Goal: Entertainment & Leisure: Consume media (video, audio)

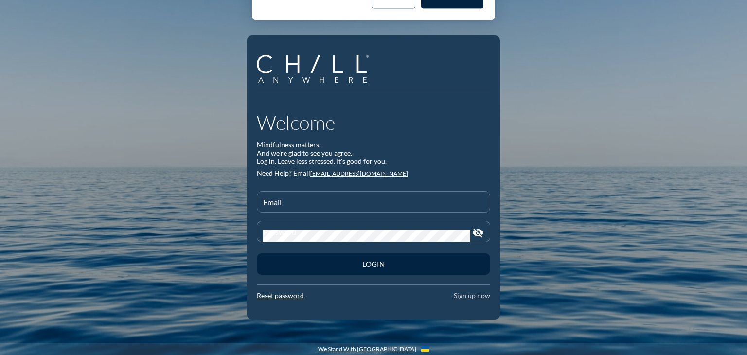
click at [473, 296] on link "Sign up now" at bounding box center [472, 295] width 36 height 8
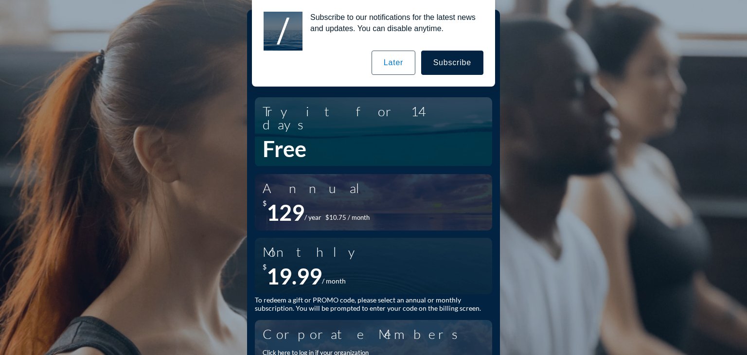
click at [346, 136] on div "Free" at bounding box center [374, 149] width 222 height 26
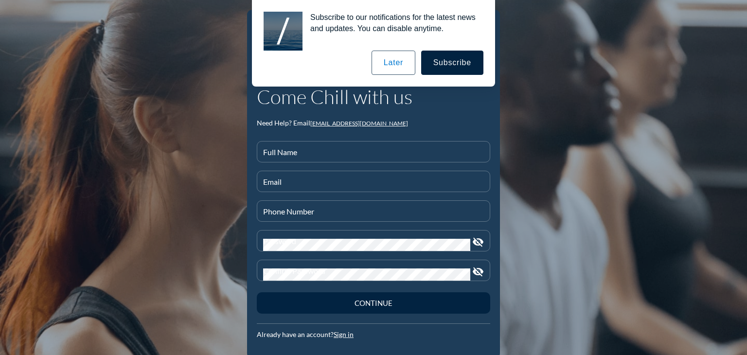
click at [385, 59] on button "Later" at bounding box center [393, 63] width 44 height 24
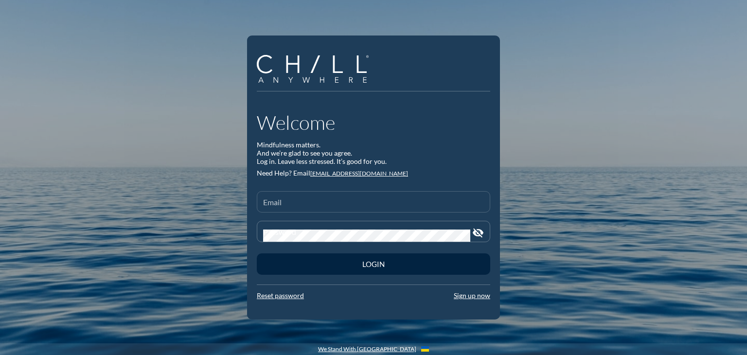
click at [300, 203] on input "Email" at bounding box center [373, 206] width 221 height 12
type input "jhills@startearly.org"
click at [257, 253] on button "Login" at bounding box center [373, 263] width 233 height 21
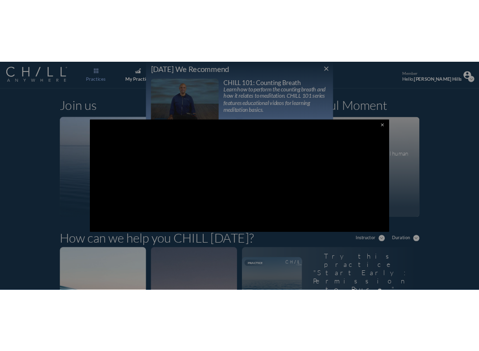
scroll to position [2, 0]
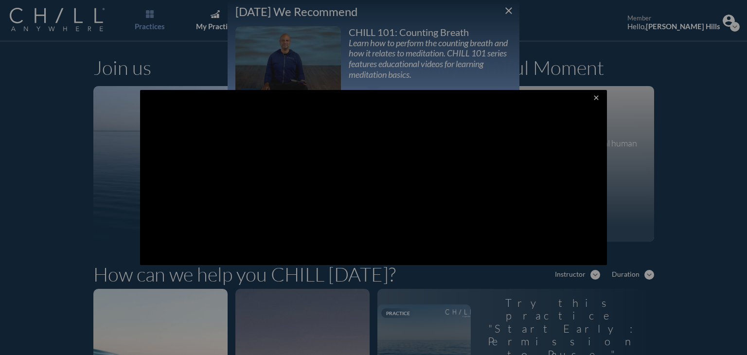
click at [666, 171] on div at bounding box center [373, 177] width 747 height 355
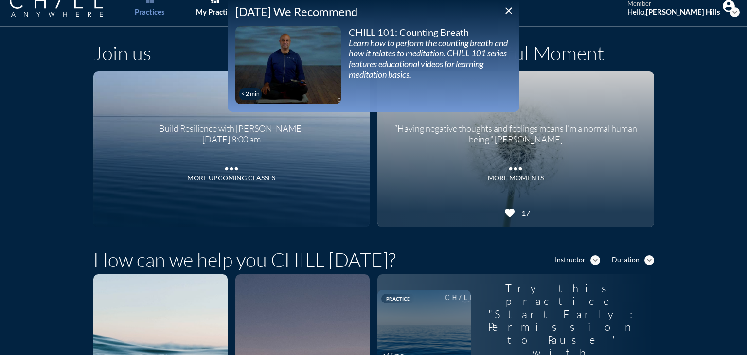
scroll to position [0, 0]
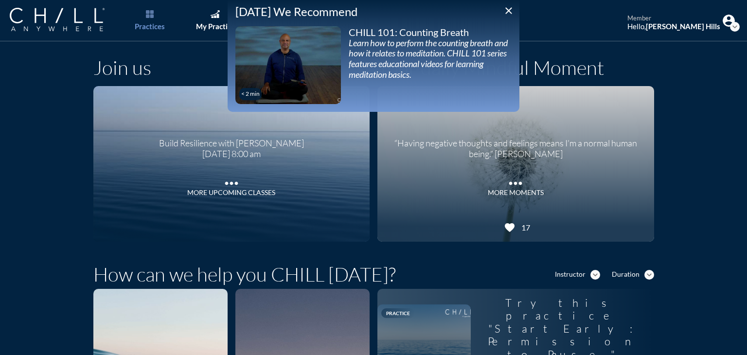
click at [507, 9] on icon "close" at bounding box center [509, 11] width 12 height 12
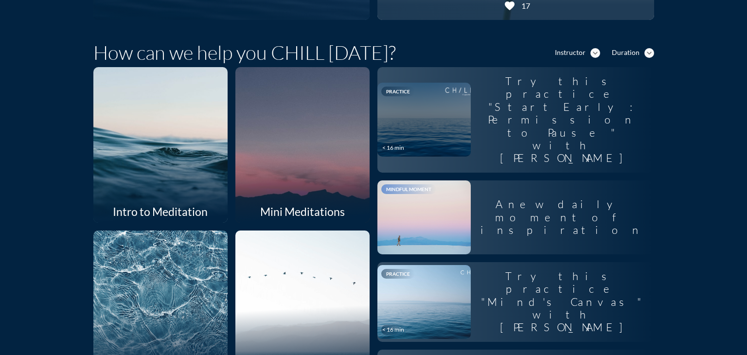
scroll to position [97, 0]
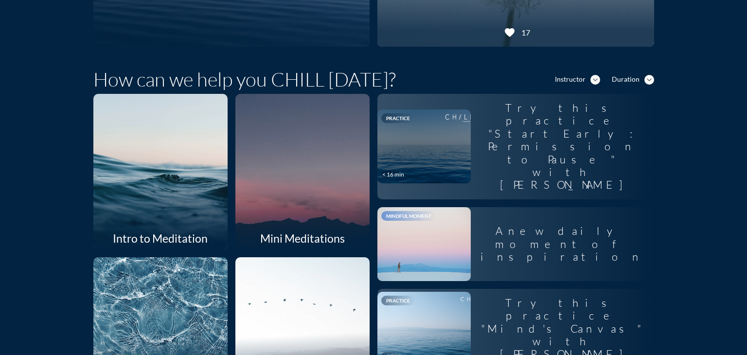
scroll to position [189, 0]
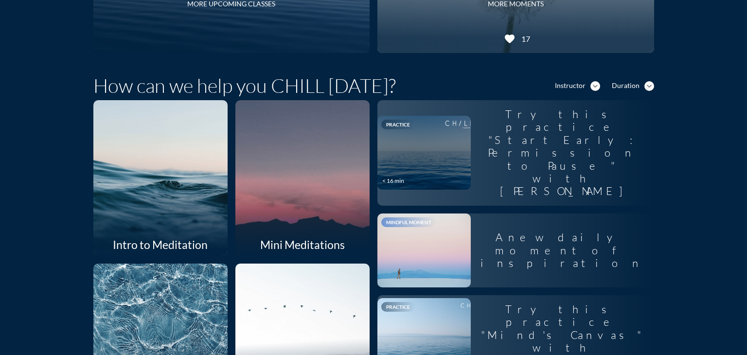
click at [294, 162] on div at bounding box center [302, 177] width 142 height 165
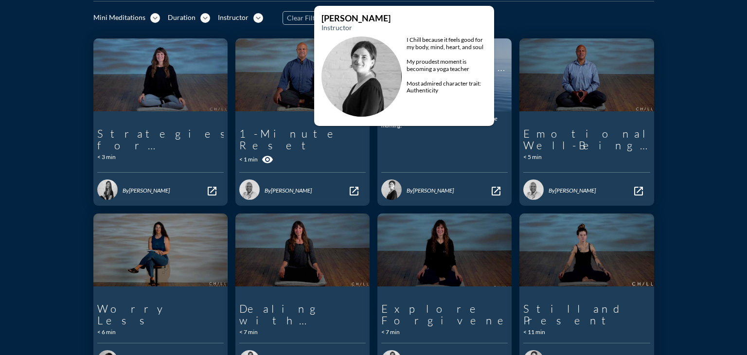
scroll to position [97, 0]
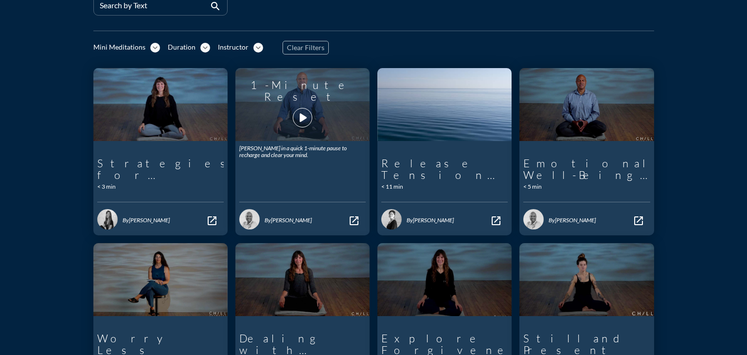
click at [301, 117] on icon "play_arrow" at bounding box center [302, 117] width 17 height 17
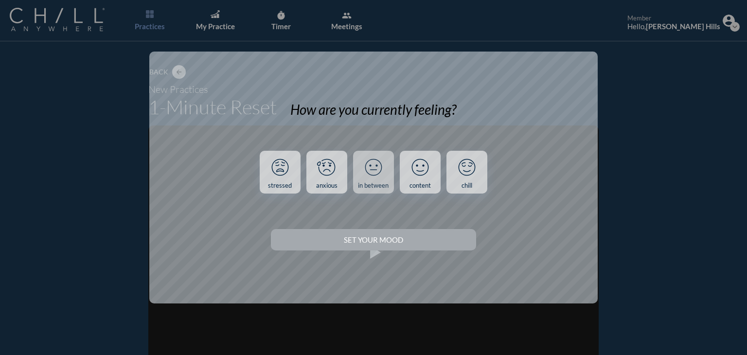
click at [369, 176] on icon at bounding box center [373, 167] width 25 height 25
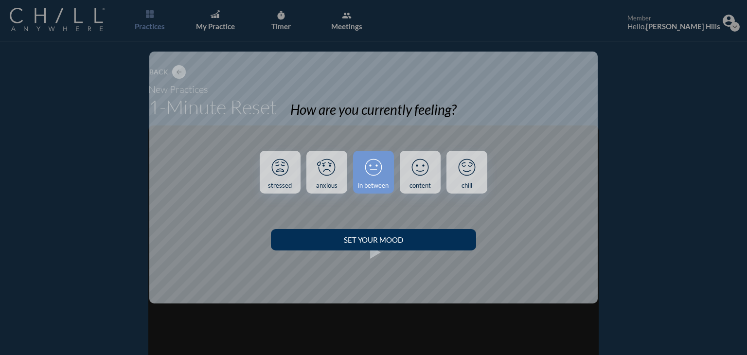
click at [351, 248] on button "Set your Mood" at bounding box center [373, 239] width 205 height 21
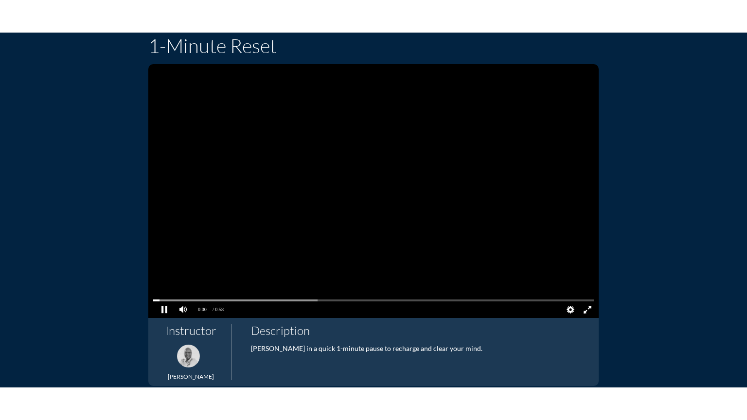
scroll to position [97, 0]
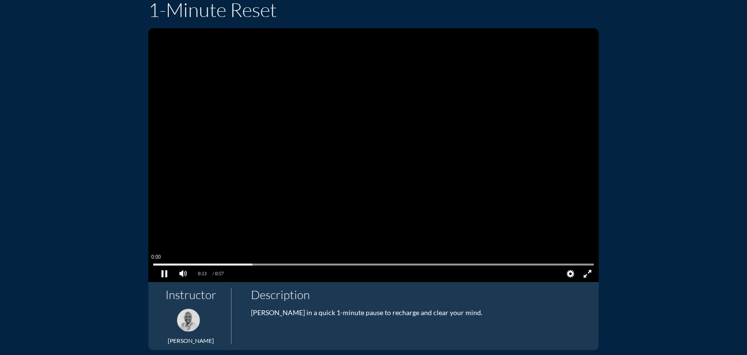
click at [153, 264] on pjsdiv at bounding box center [373, 264] width 440 height 7
drag, startPoint x: 161, startPoint y: 266, endPoint x: 144, endPoint y: 264, distance: 17.1
click at [148, 264] on pjsdiv "0:00 0:02 / 0:57 LIVE Quality Auto 1080p Audio Subtitle" at bounding box center [373, 155] width 450 height 254
click at [158, 273] on pjsdiv at bounding box center [164, 273] width 17 height 17
click at [641, 50] on div "Back arrow_back New Practices 1-Minute Reset 0:01 0:00 / 0:57 LIVE Quality Auto…" at bounding box center [373, 258] width 568 height 620
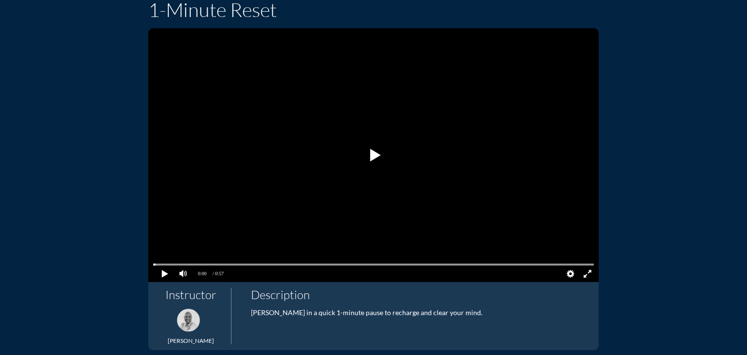
click at [584, 277] on pjsdiv at bounding box center [587, 273] width 17 height 17
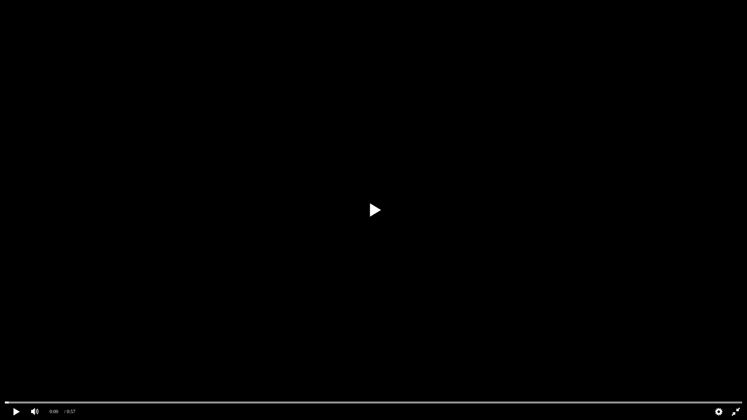
click at [369, 212] on pjsdiv at bounding box center [373, 210] width 35 height 35
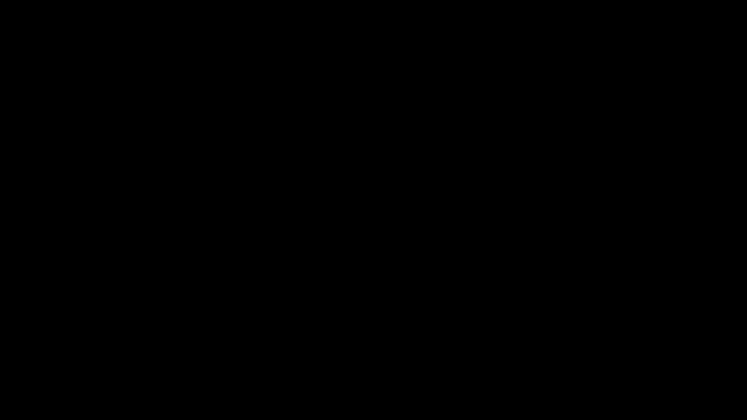
click at [369, 212] on video at bounding box center [373, 210] width 747 height 420
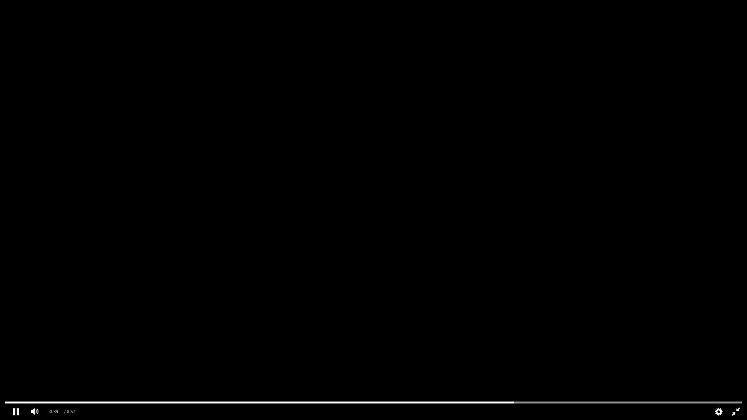
click at [677, 11] on video at bounding box center [373, 210] width 747 height 420
click at [392, 173] on video at bounding box center [373, 210] width 747 height 420
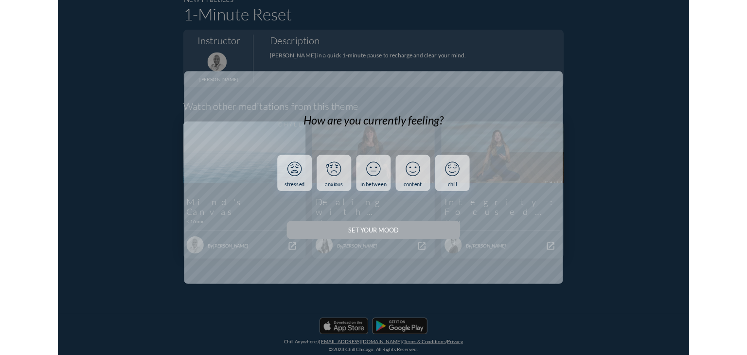
scroll to position [90, 0]
